Goal: Obtain resource: Obtain resource

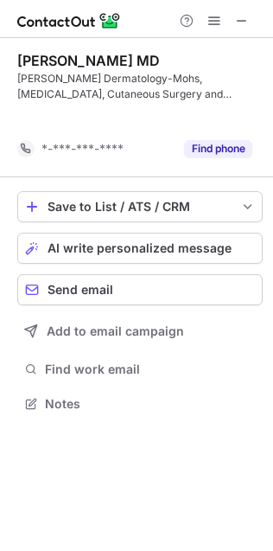
scroll to position [8, 9]
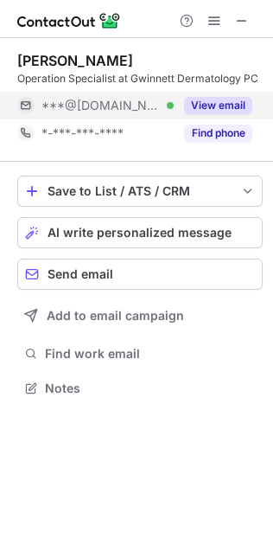
scroll to position [9, 9]
click at [224, 104] on button "View email" at bounding box center [218, 105] width 68 height 17
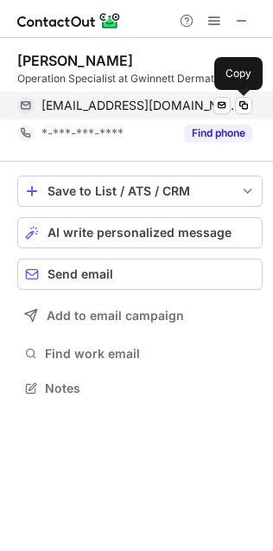
drag, startPoint x: 244, startPoint y: 101, endPoint x: 112, endPoint y: 98, distance: 131.5
click at [245, 99] on span at bounding box center [244, 106] width 14 height 14
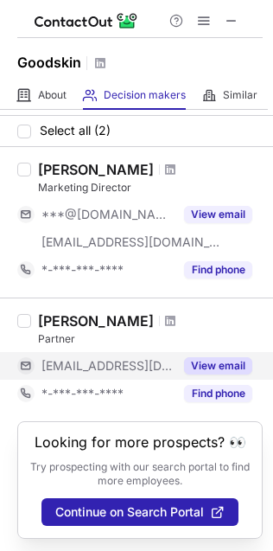
scroll to position [58, 0]
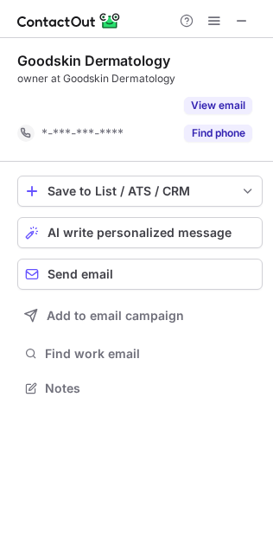
scroll to position [8, 9]
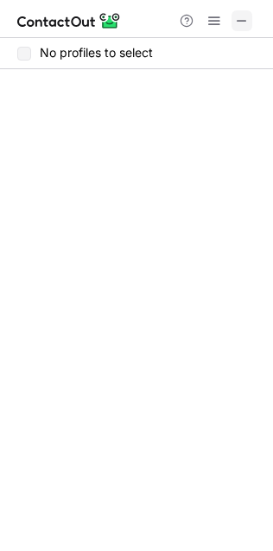
click at [240, 17] on span at bounding box center [242, 21] width 14 height 14
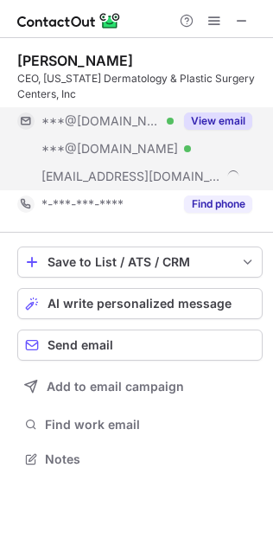
scroll to position [447, 273]
click at [223, 117] on button "View email" at bounding box center [218, 120] width 68 height 17
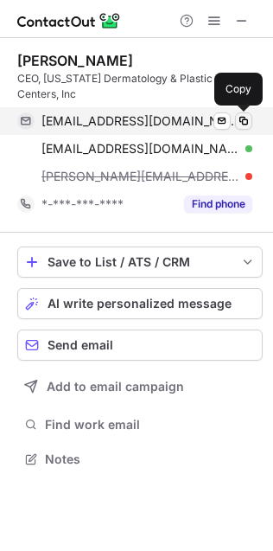
click at [239, 114] on span at bounding box center [244, 121] width 14 height 14
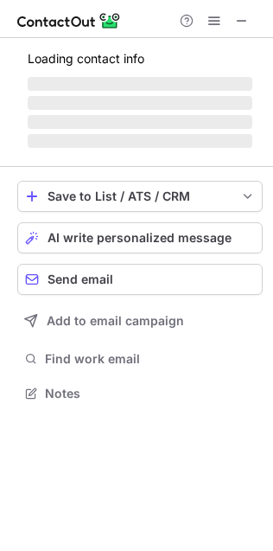
scroll to position [419, 273]
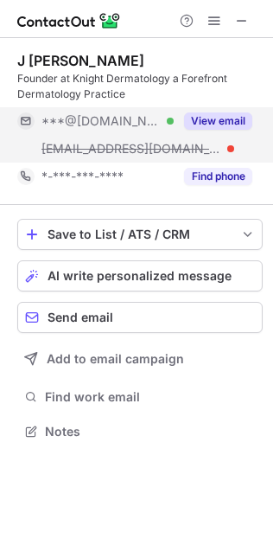
click at [241, 121] on button "View email" at bounding box center [218, 120] width 68 height 17
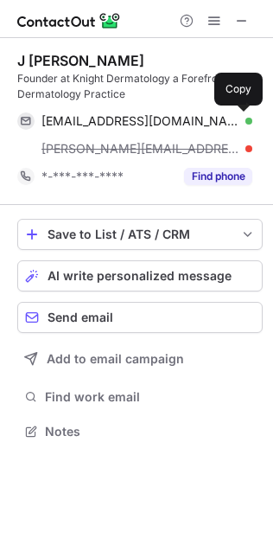
click at [241, 121] on span at bounding box center [244, 121] width 14 height 14
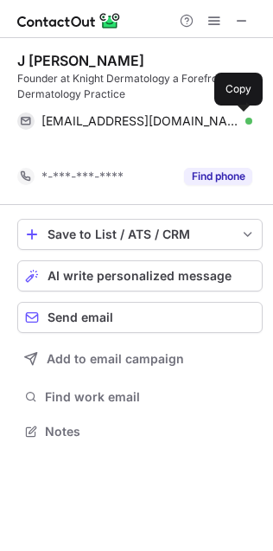
scroll to position [9, 9]
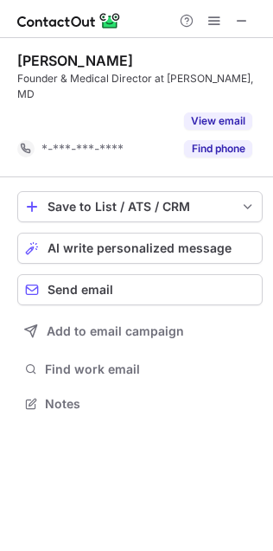
scroll to position [8, 9]
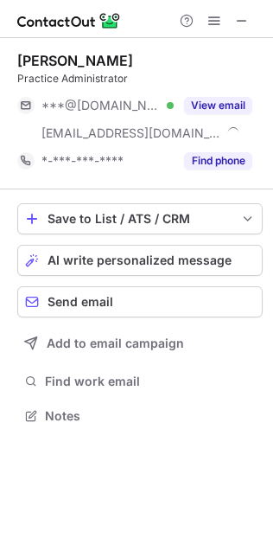
scroll to position [403, 273]
click at [232, 93] on div "View email" at bounding box center [213, 106] width 79 height 28
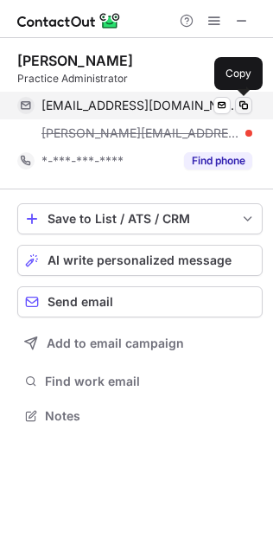
click at [246, 99] on span at bounding box center [244, 106] width 14 height 14
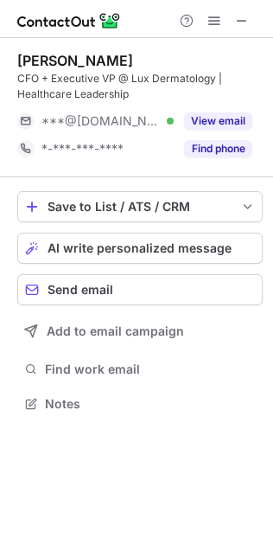
scroll to position [393, 273]
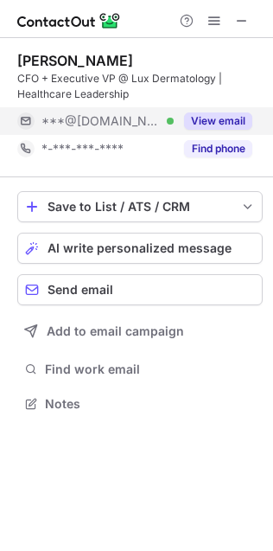
click at [228, 118] on button "View email" at bounding box center [218, 120] width 68 height 17
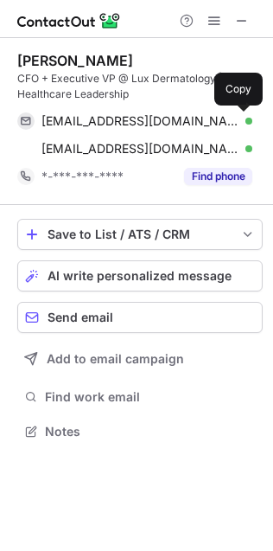
scroll to position [419, 273]
click at [239, 124] on span at bounding box center [244, 121] width 14 height 14
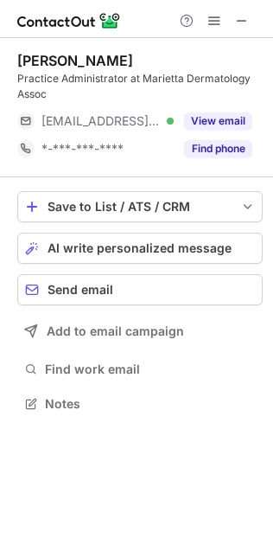
scroll to position [393, 273]
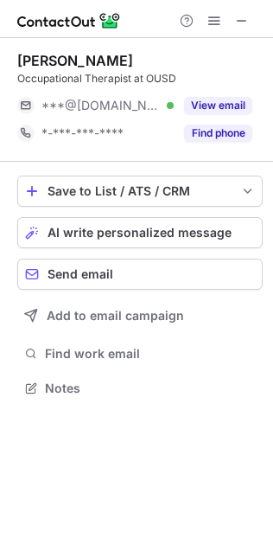
scroll to position [9, 9]
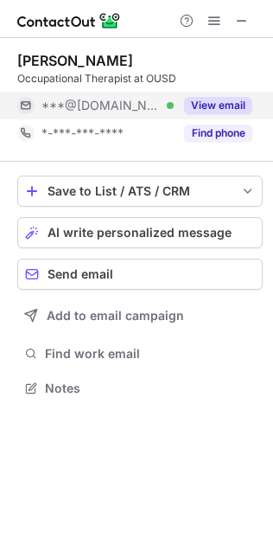
click at [228, 113] on button "View email" at bounding box center [218, 105] width 68 height 17
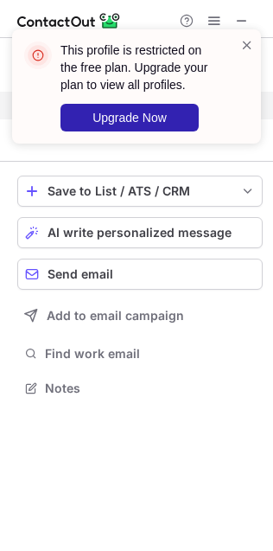
click at [244, 67] on div at bounding box center [247, 86] width 14 height 100
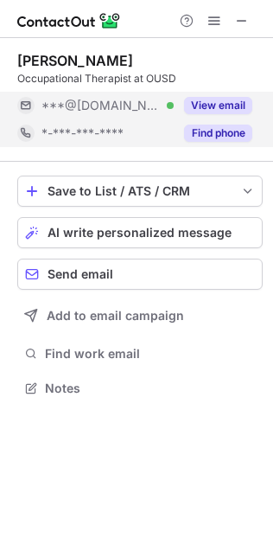
click at [200, 134] on button "Find phone" at bounding box center [218, 133] width 68 height 17
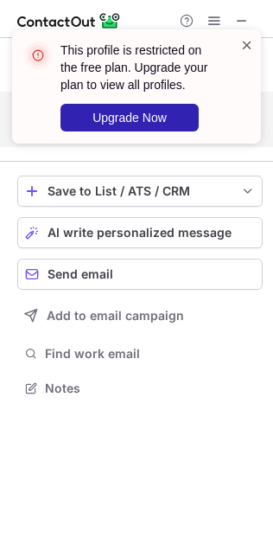
click at [252, 39] on span at bounding box center [247, 44] width 14 height 17
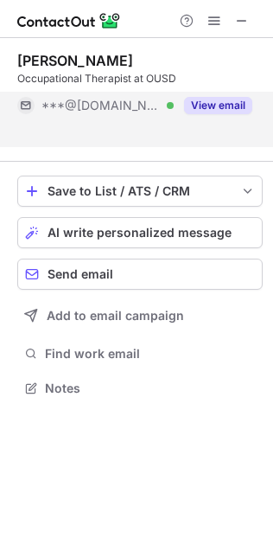
scroll to position [8, 9]
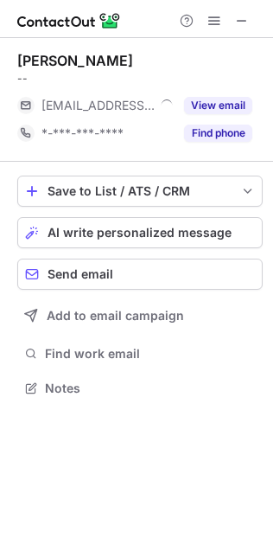
scroll to position [9, 9]
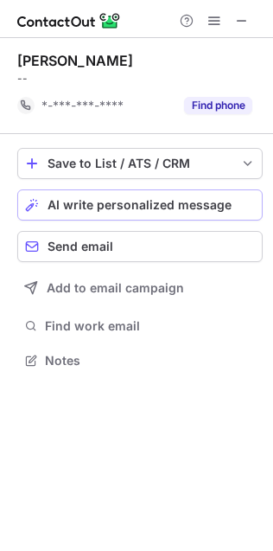
scroll to position [8, 9]
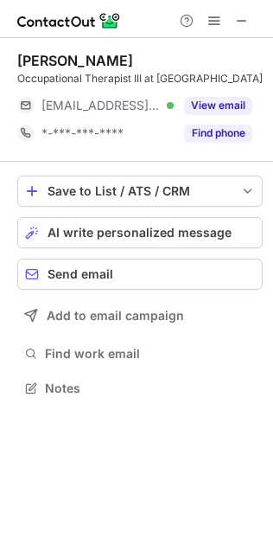
scroll to position [393, 273]
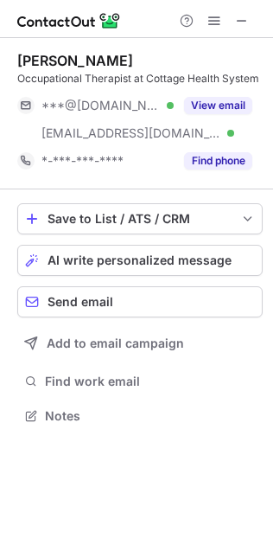
scroll to position [403, 273]
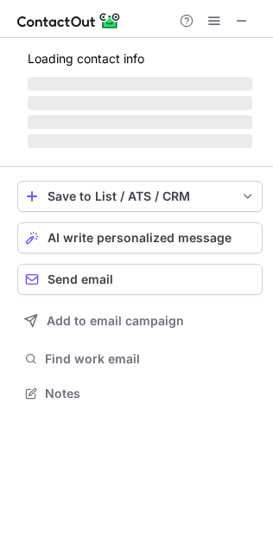
scroll to position [382, 273]
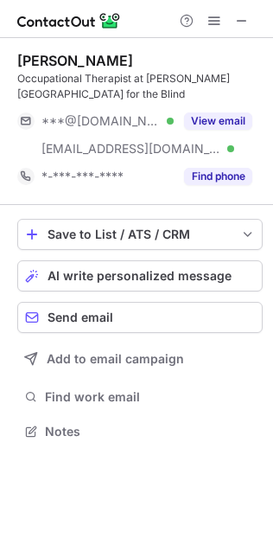
scroll to position [419, 273]
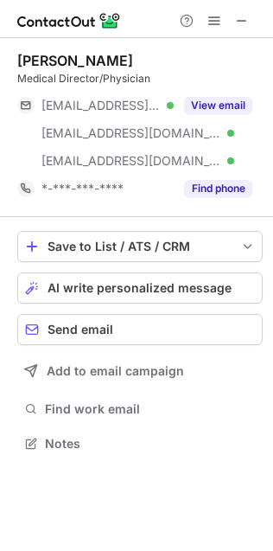
scroll to position [431, 273]
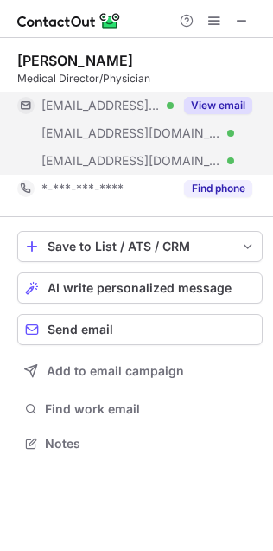
click at [228, 103] on button "View email" at bounding box center [218, 105] width 68 height 17
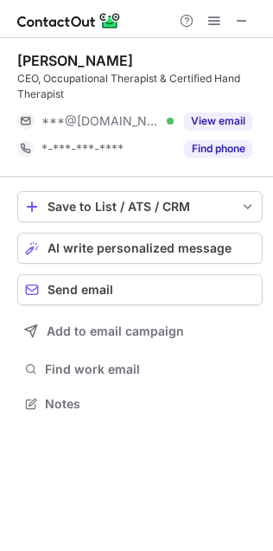
scroll to position [393, 273]
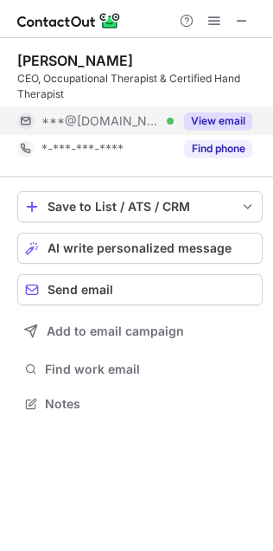
click at [233, 132] on div "View email" at bounding box center [213, 121] width 79 height 28
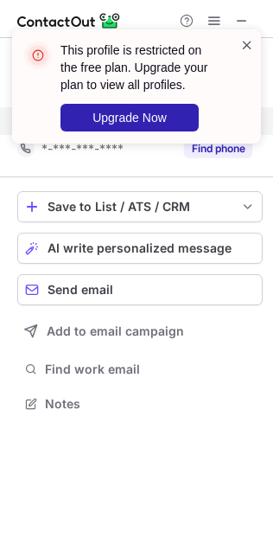
click at [246, 39] on span at bounding box center [247, 44] width 14 height 17
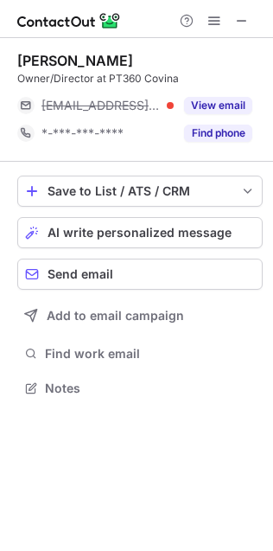
scroll to position [377, 273]
